Goal: Transaction & Acquisition: Purchase product/service

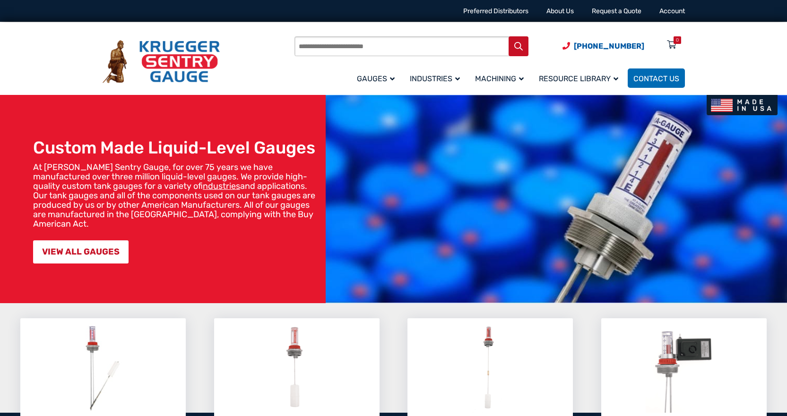
click at [389, 43] on input "Products search" at bounding box center [411, 46] width 234 height 20
type input "********"
click at [508, 36] on button "Search" at bounding box center [518, 46] width 20 height 20
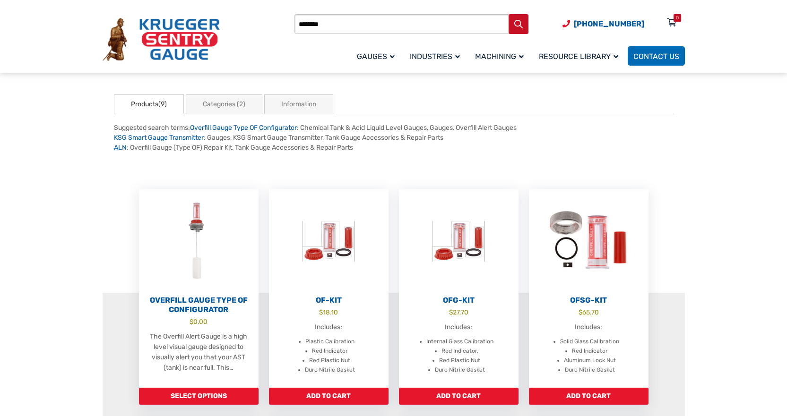
scroll to position [94, 0]
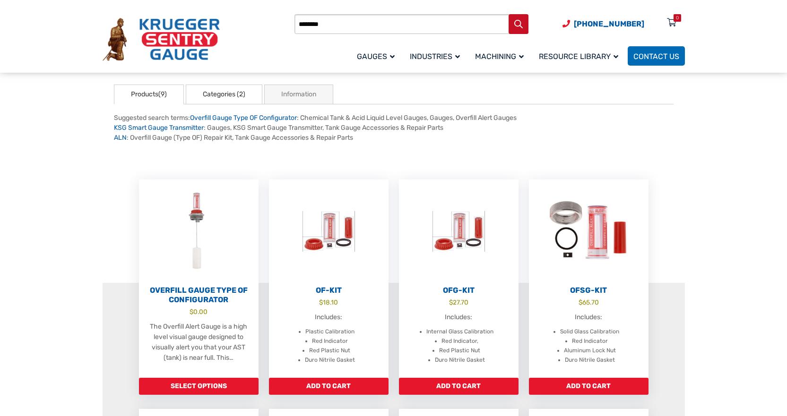
click at [222, 95] on link "Categories (2)" at bounding box center [224, 95] width 77 height 20
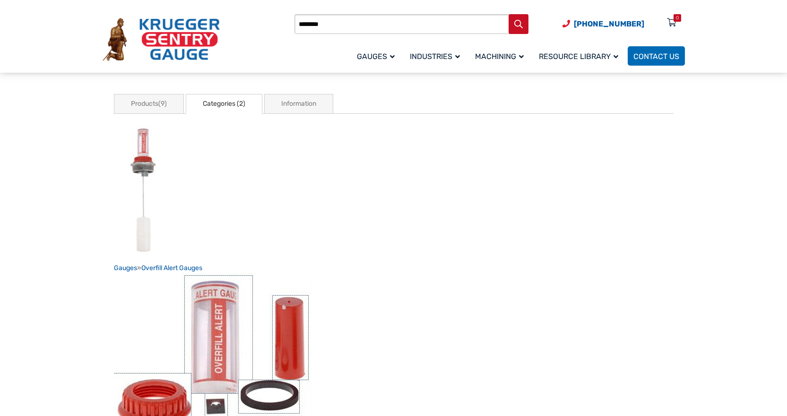
scroll to position [47, 0]
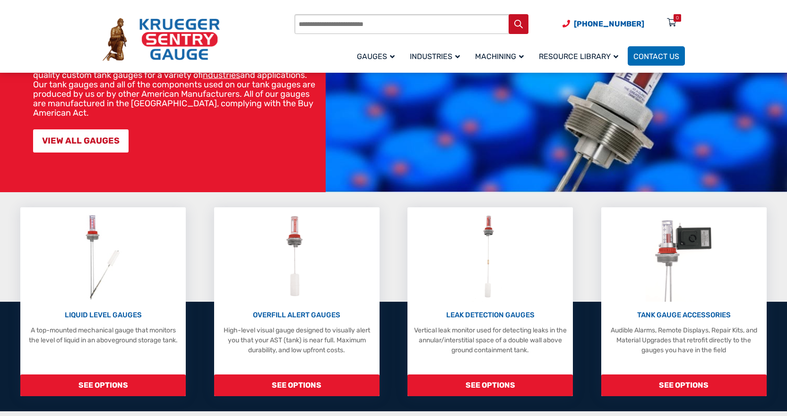
scroll to position [236, 0]
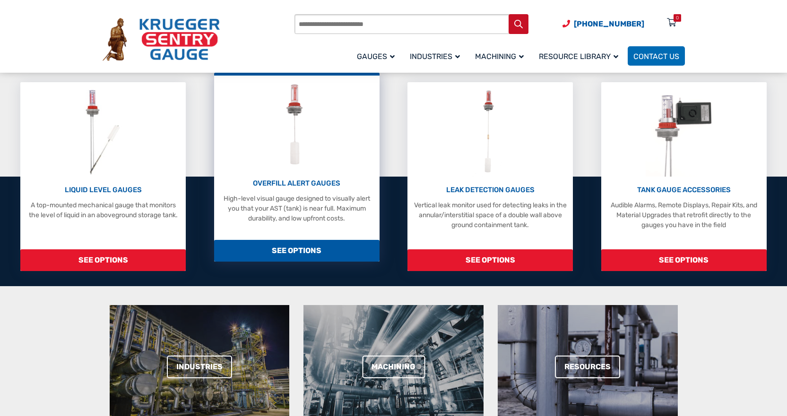
click at [299, 242] on span "SEE OPTIONS" at bounding box center [296, 251] width 165 height 22
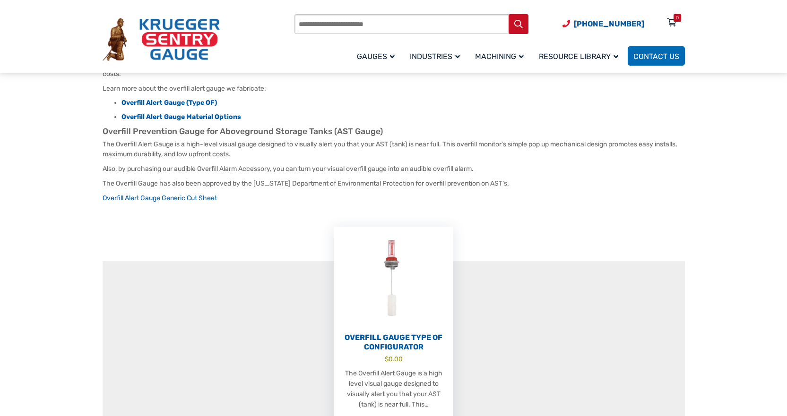
scroll to position [142, 0]
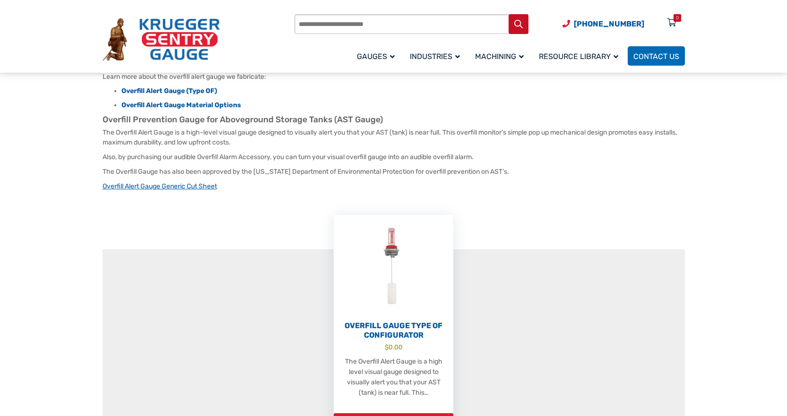
click at [200, 182] on link "Overfill Alert Gauge Generic Cut Sheet" at bounding box center [160, 186] width 114 height 8
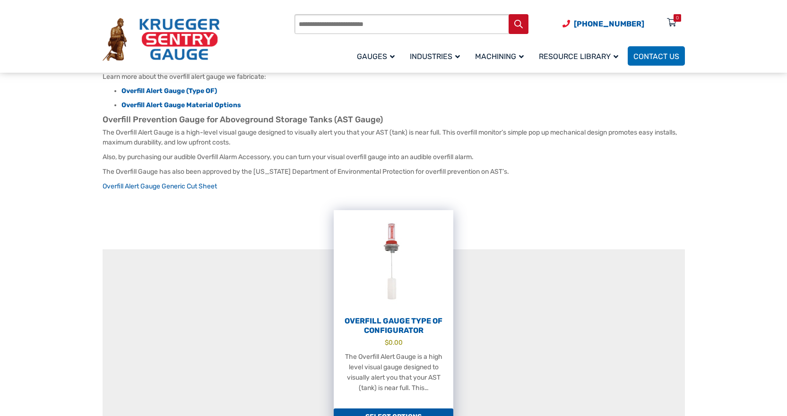
click at [421, 317] on h2 "Overfill Gauge Type OF Configurator" at bounding box center [394, 326] width 120 height 19
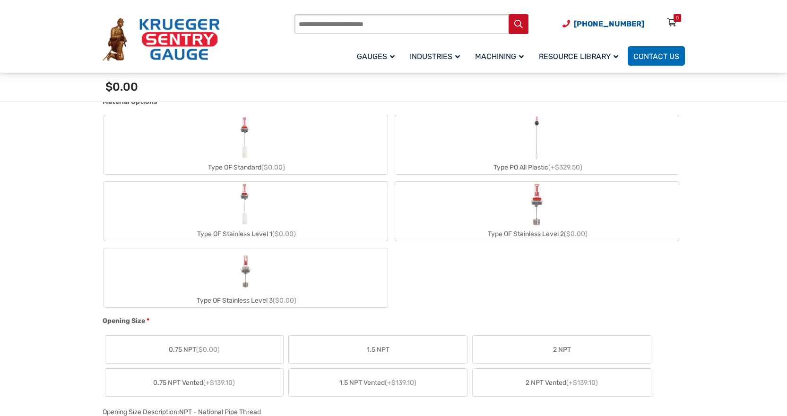
scroll to position [378, 0]
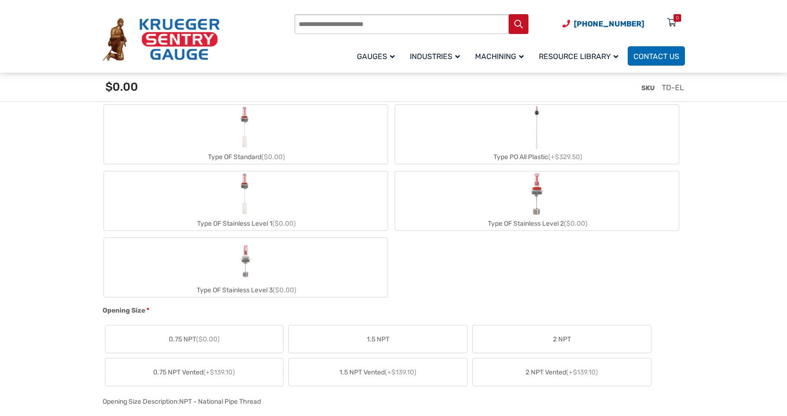
click at [297, 190] on label "Type OF Stainless Level 1 ($0.00)" at bounding box center [245, 200] width 283 height 59
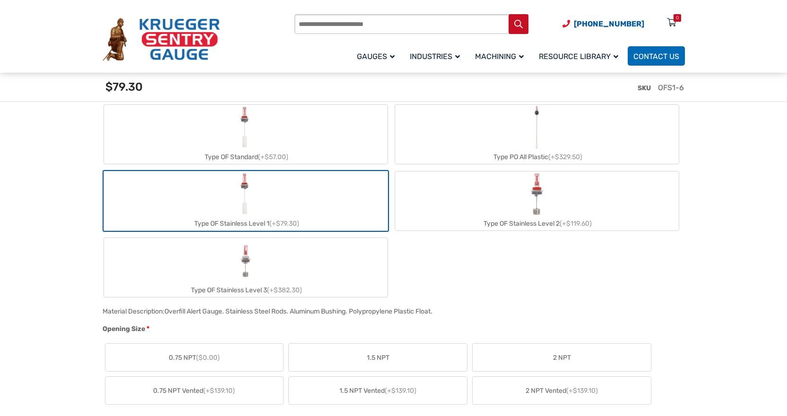
click at [455, 182] on label "Type OF Stainless Level 2 (+$119.60)" at bounding box center [536, 200] width 283 height 59
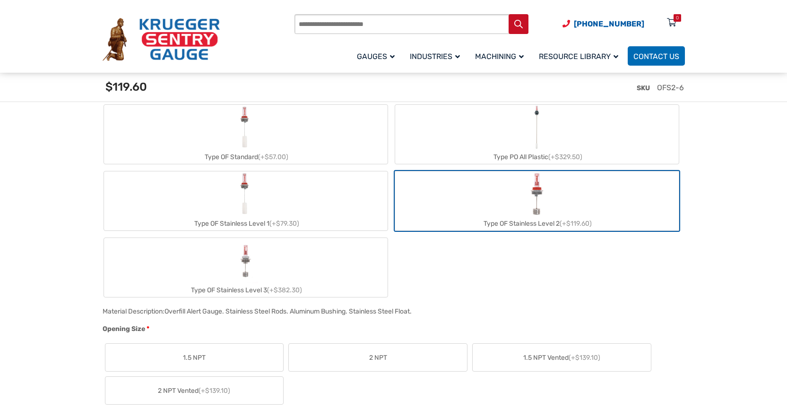
click at [322, 191] on label "Type OF Stainless Level 1 (+$79.30)" at bounding box center [245, 200] width 283 height 59
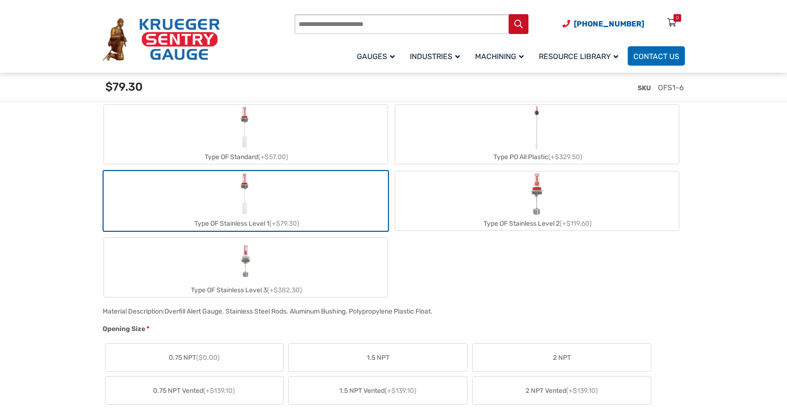
click at [331, 147] on label "Type OF Standard (+$57.00)" at bounding box center [245, 134] width 283 height 59
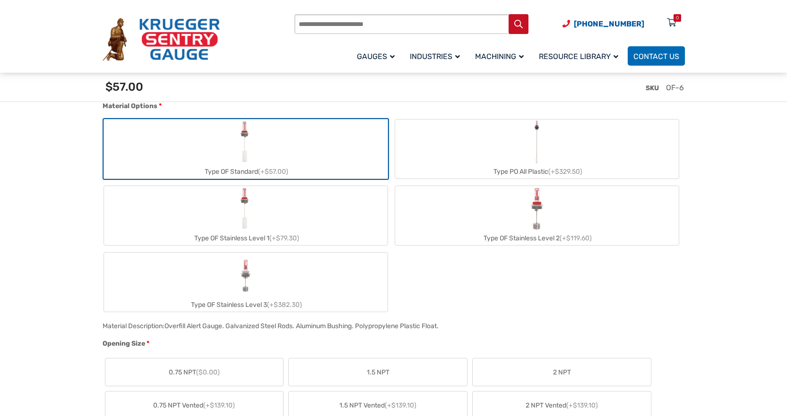
scroll to position [425, 0]
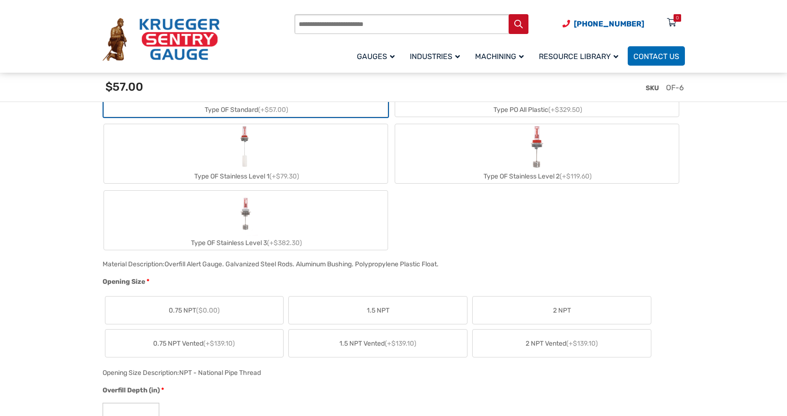
click at [331, 147] on label "Type OF Stainless Level 1 (+$79.30)" at bounding box center [245, 153] width 283 height 59
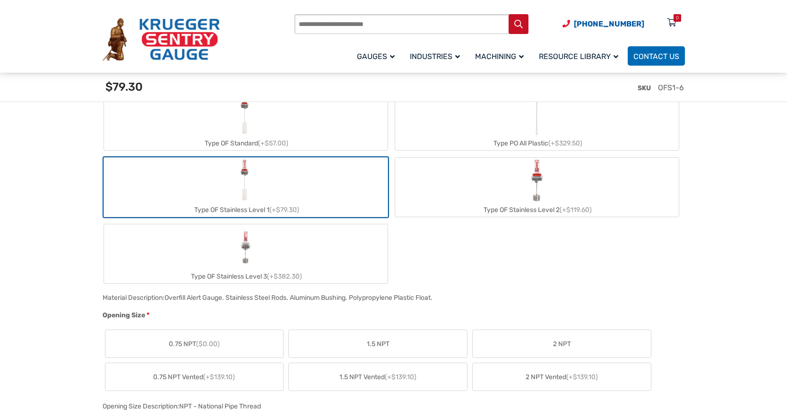
scroll to position [378, 0]
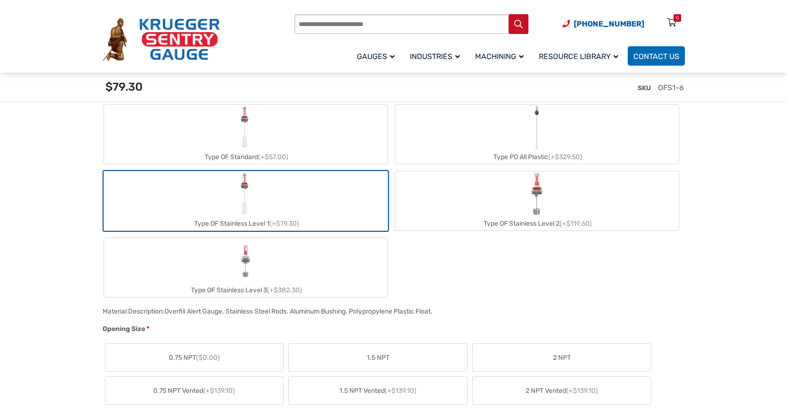
click at [329, 140] on label "Type OF Standard (+$57.00)" at bounding box center [245, 134] width 283 height 59
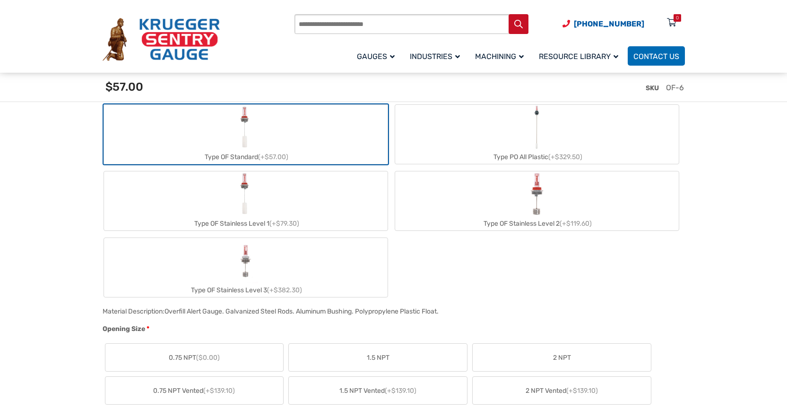
click at [332, 185] on label "Type OF Stainless Level 1 (+$79.30)" at bounding box center [245, 200] width 283 height 59
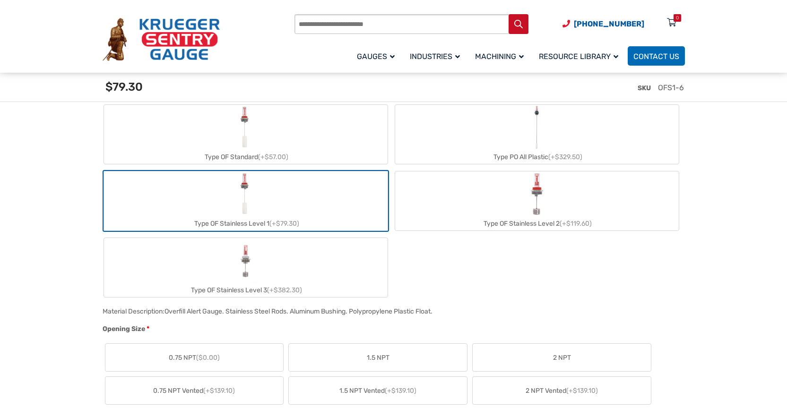
click at [319, 130] on label "Type OF Standard (+$57.00)" at bounding box center [245, 134] width 283 height 59
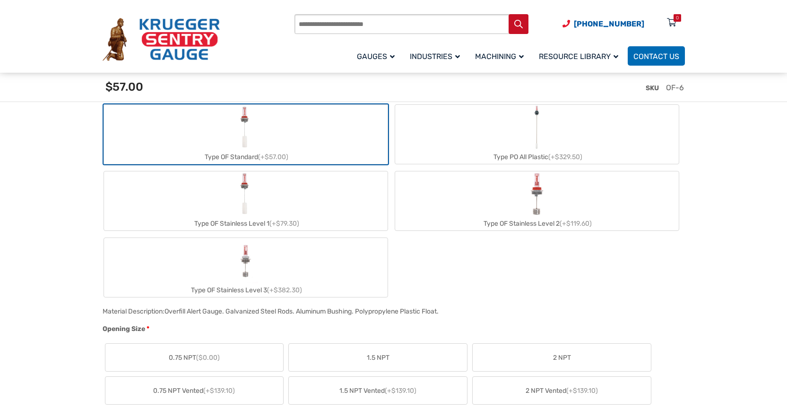
click at [236, 357] on label "0.75 NPT ($0.00)" at bounding box center [194, 357] width 178 height 27
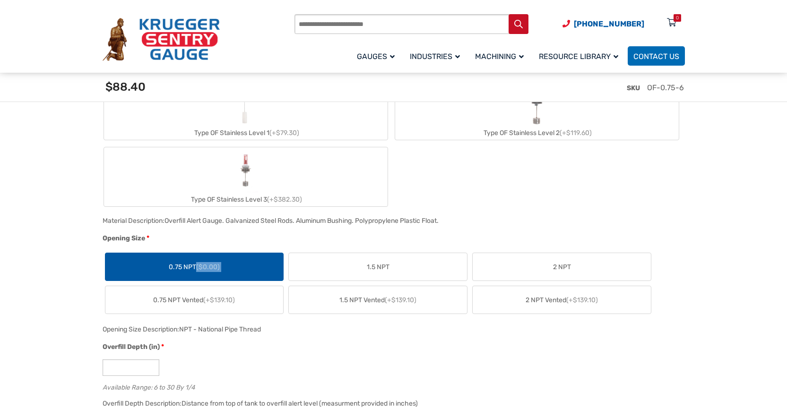
scroll to position [472, 0]
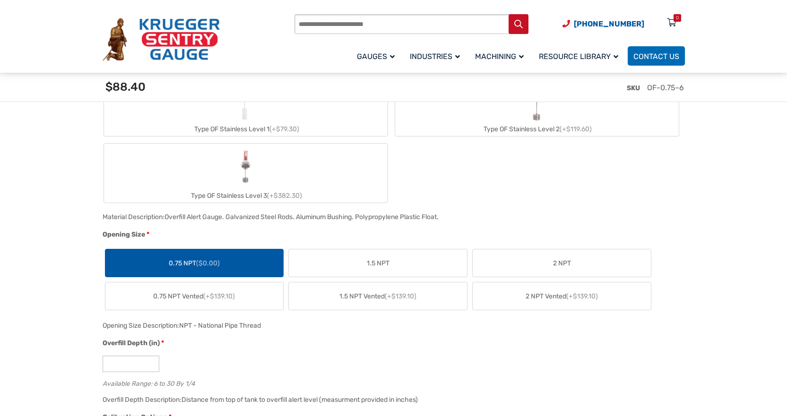
click at [156, 300] on span "0.75 NPT Vented (+$139.10)" at bounding box center [194, 296] width 82 height 10
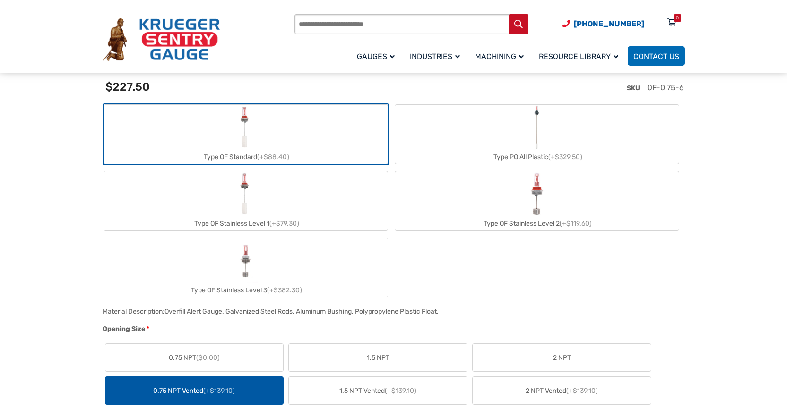
scroll to position [425, 0]
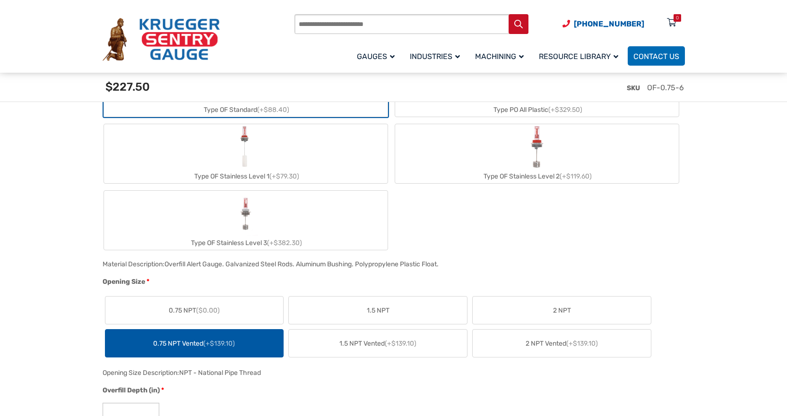
click at [172, 314] on span "0.75 NPT ($0.00)" at bounding box center [194, 311] width 51 height 10
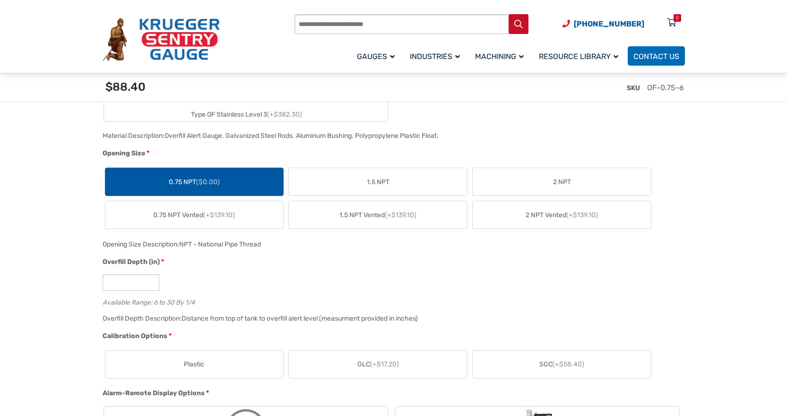
scroll to position [567, 0]
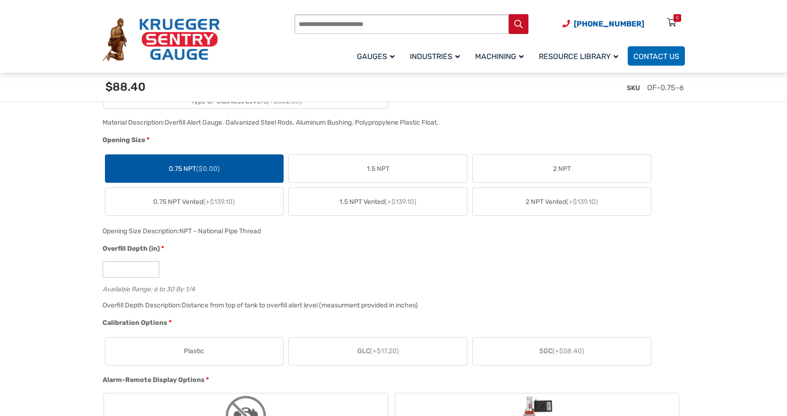
click at [148, 138] on abbr "*" at bounding box center [147, 140] width 3 height 10
click at [139, 274] on input "*" at bounding box center [131, 269] width 57 height 17
click at [216, 274] on div "*" at bounding box center [391, 269] width 577 height 17
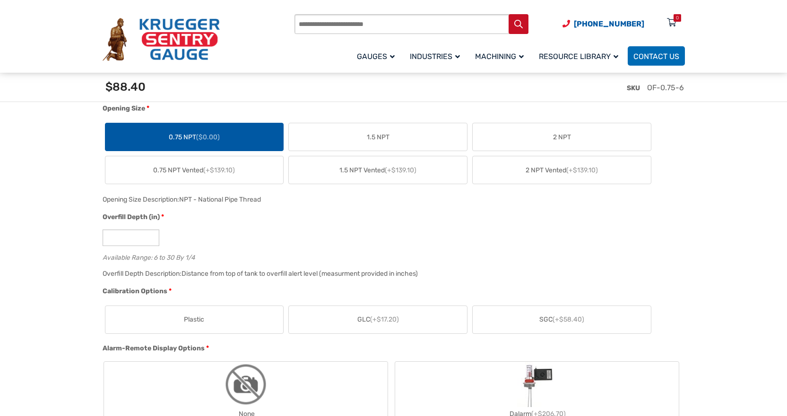
scroll to position [709, 0]
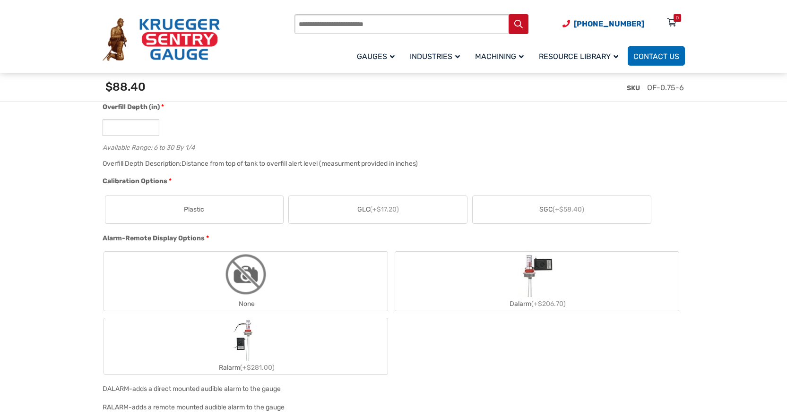
click at [365, 206] on span "GLC (+$17.20)" at bounding box center [378, 210] width 42 height 10
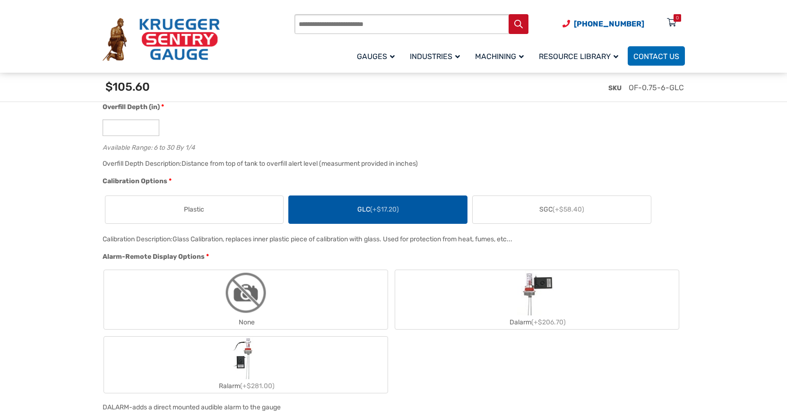
click at [517, 205] on label "SGC (+$58.40)" at bounding box center [561, 209] width 178 height 27
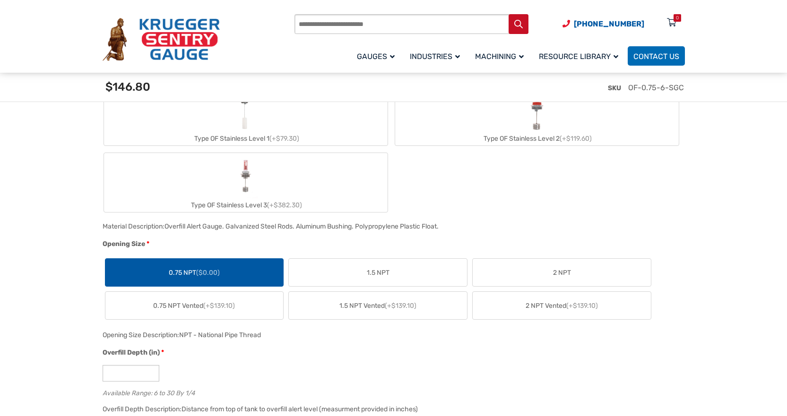
scroll to position [614, 0]
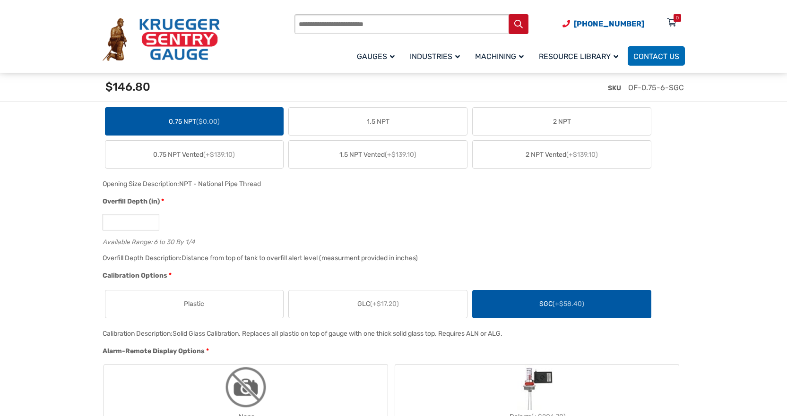
click at [228, 303] on label "Plastic" at bounding box center [194, 304] width 178 height 27
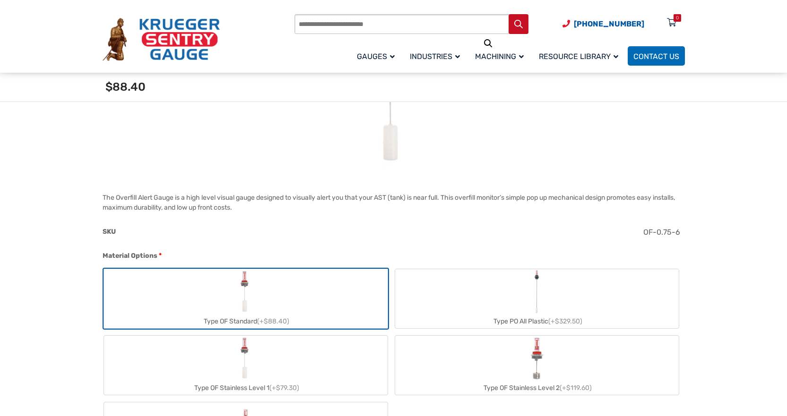
scroll to position [189, 0]
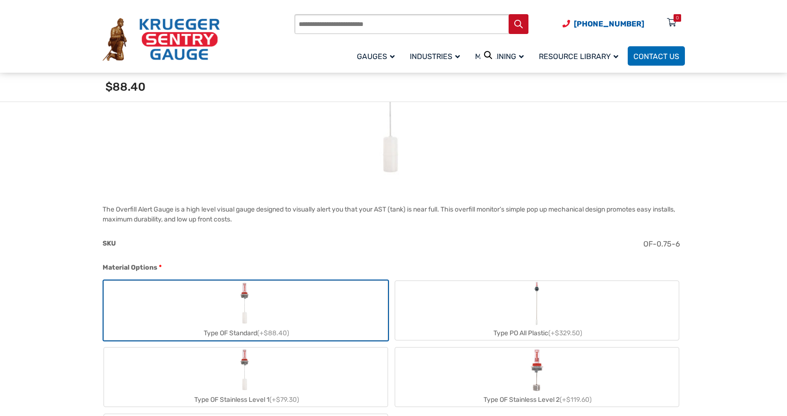
click at [280, 371] on label "Type OF Stainless Level 1 (+$79.30)" at bounding box center [245, 377] width 283 height 59
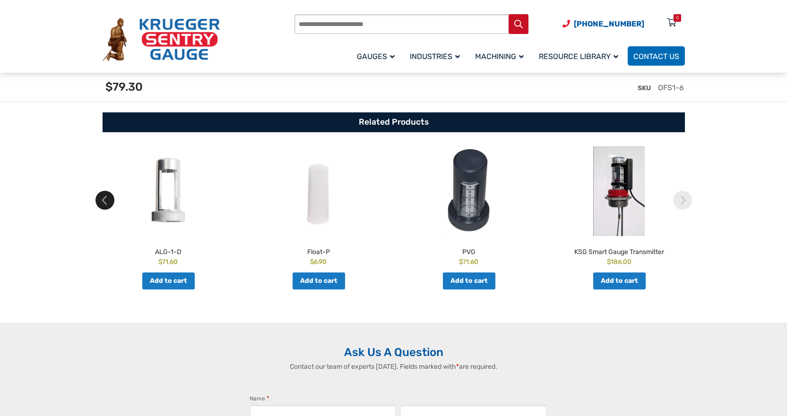
scroll to position [1748, 0]
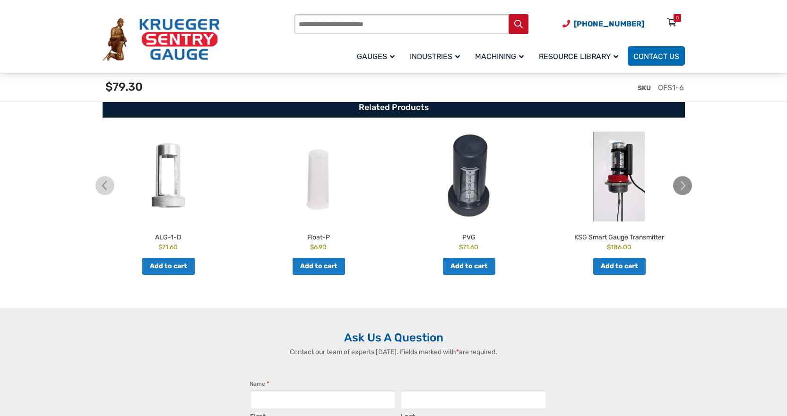
click at [682, 189] on img at bounding box center [682, 185] width 19 height 19
click at [684, 194] on img at bounding box center [682, 185] width 19 height 19
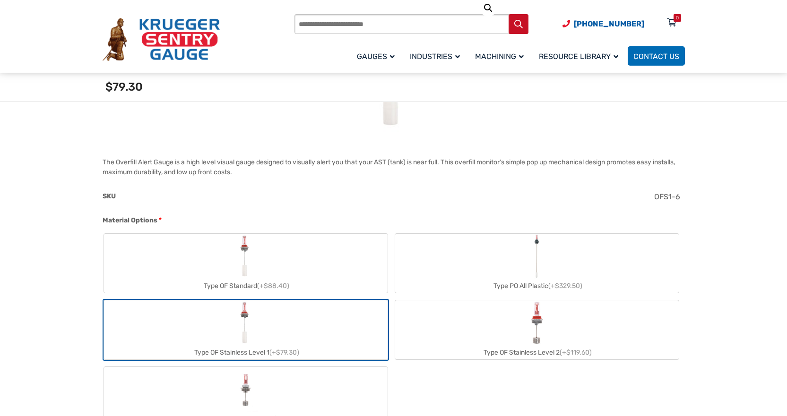
scroll to position [189, 0]
